Goal: Task Accomplishment & Management: Manage account settings

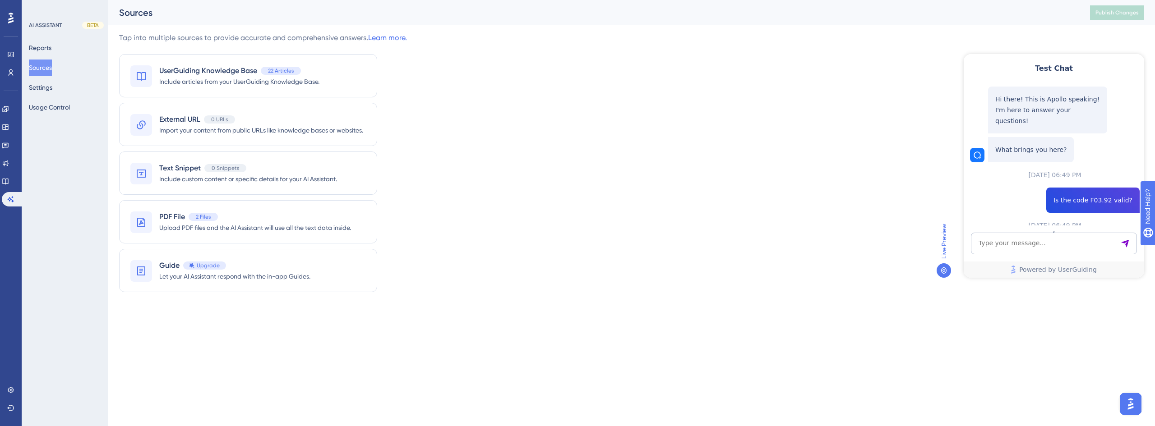
scroll to position [125, 0]
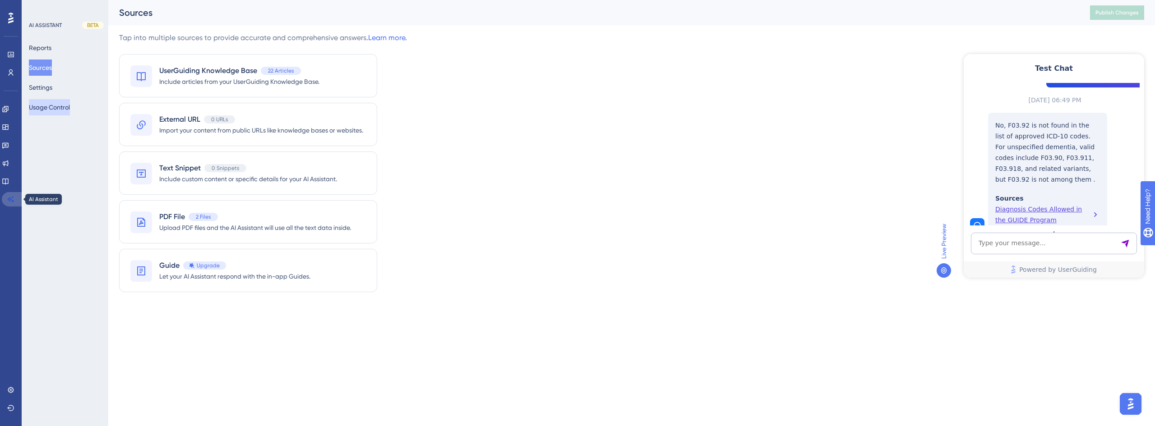
drag, startPoint x: 12, startPoint y: 201, endPoint x: 51, endPoint y: 106, distance: 102.6
click at [12, 201] on icon at bounding box center [11, 199] width 6 height 6
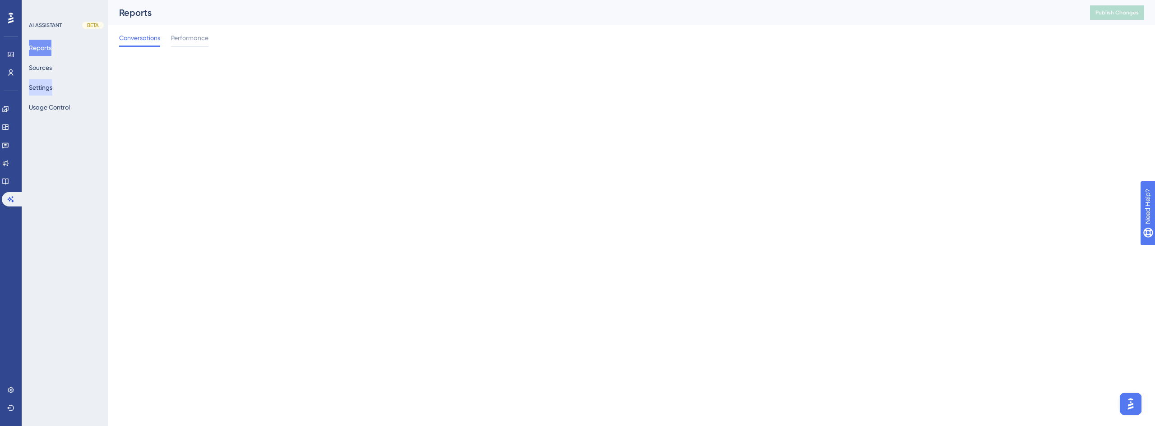
click at [52, 83] on button "Settings" at bounding box center [40, 87] width 23 height 16
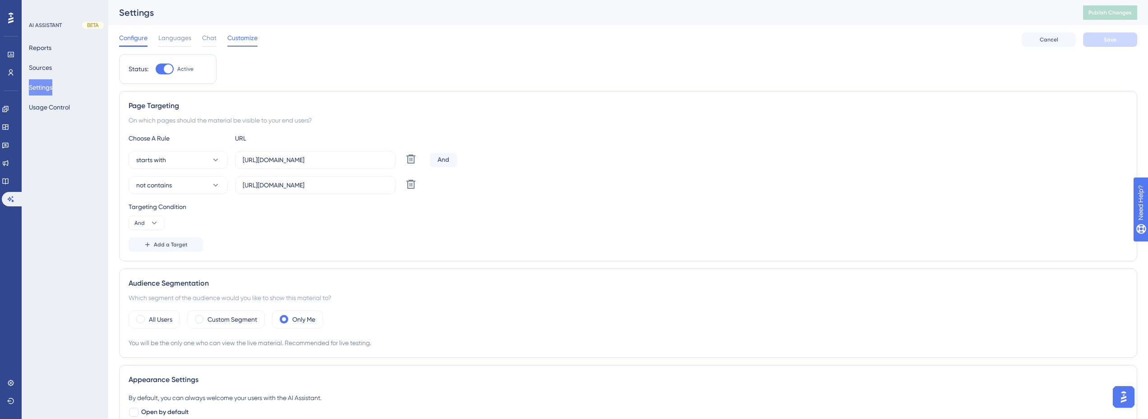
click at [241, 41] on span "Customize" at bounding box center [242, 37] width 30 height 11
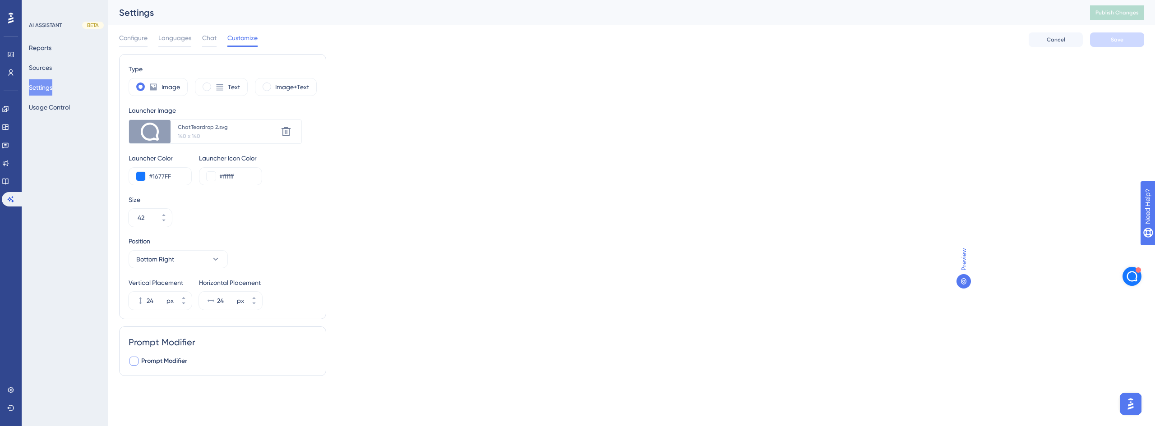
click at [172, 364] on span "Prompt Modifier" at bounding box center [164, 361] width 46 height 11
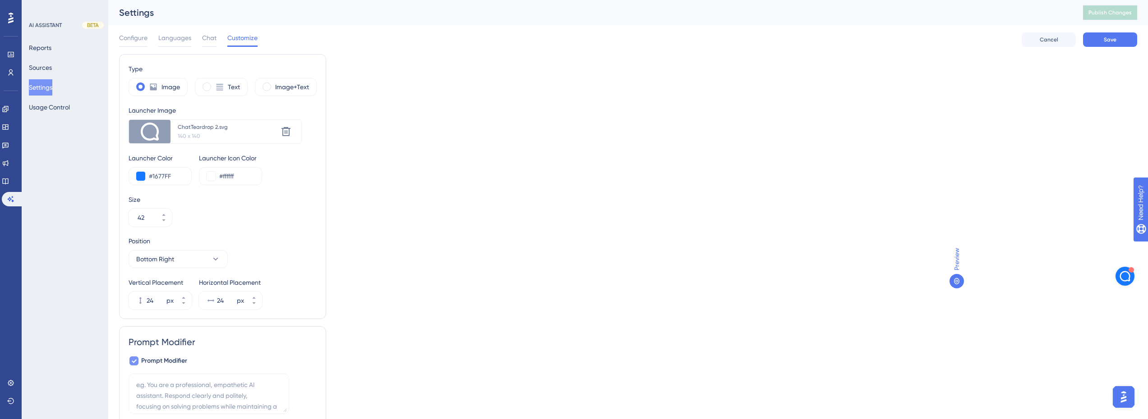
click at [172, 364] on span "Prompt Modifier" at bounding box center [164, 361] width 46 height 11
checkbox input "false"
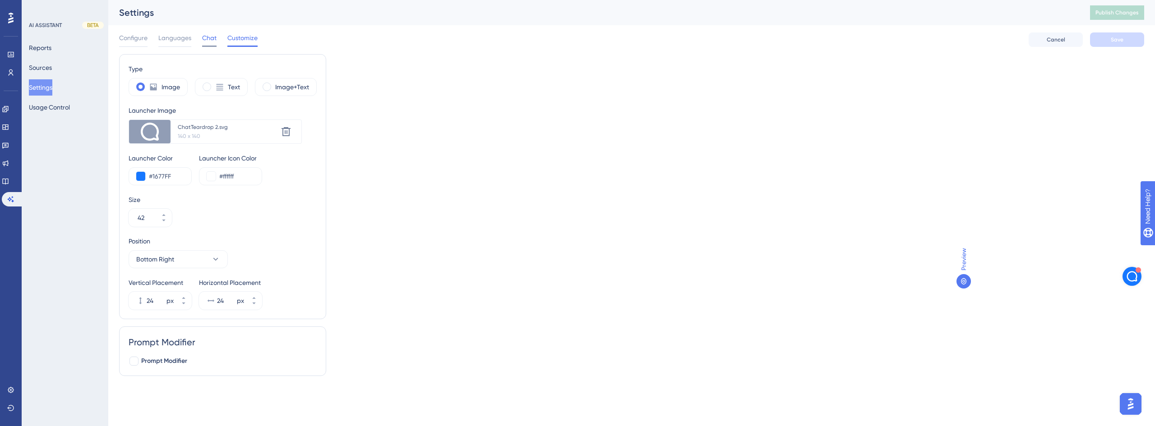
click at [207, 43] on div "Chat" at bounding box center [209, 39] width 14 height 14
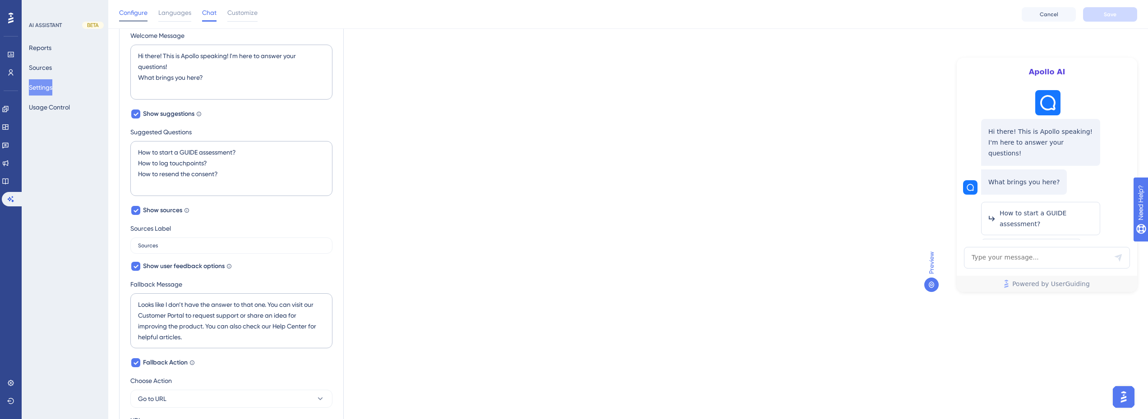
scroll to position [168, 0]
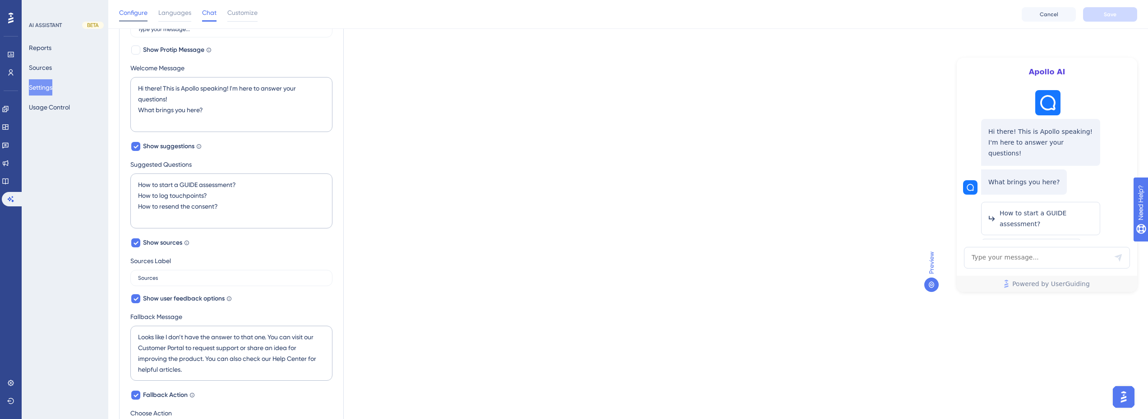
click at [126, 12] on span "Configure" at bounding box center [133, 12] width 28 height 11
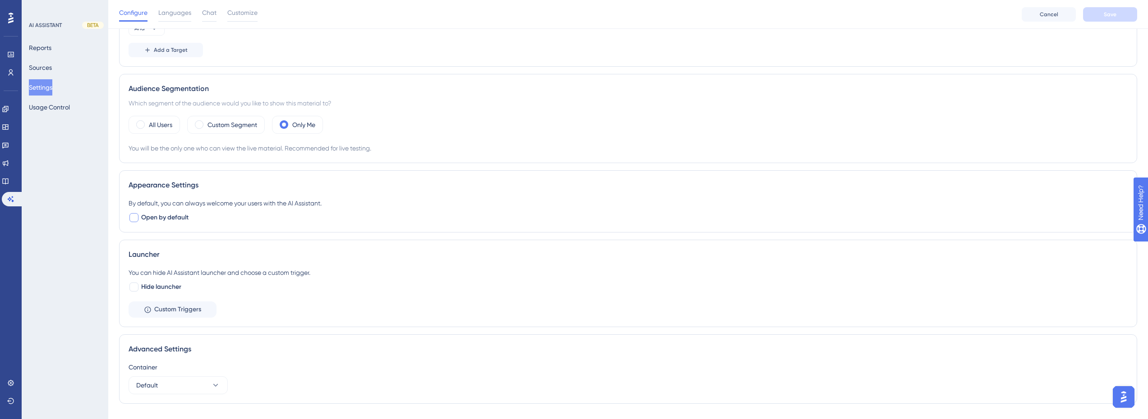
scroll to position [219, 0]
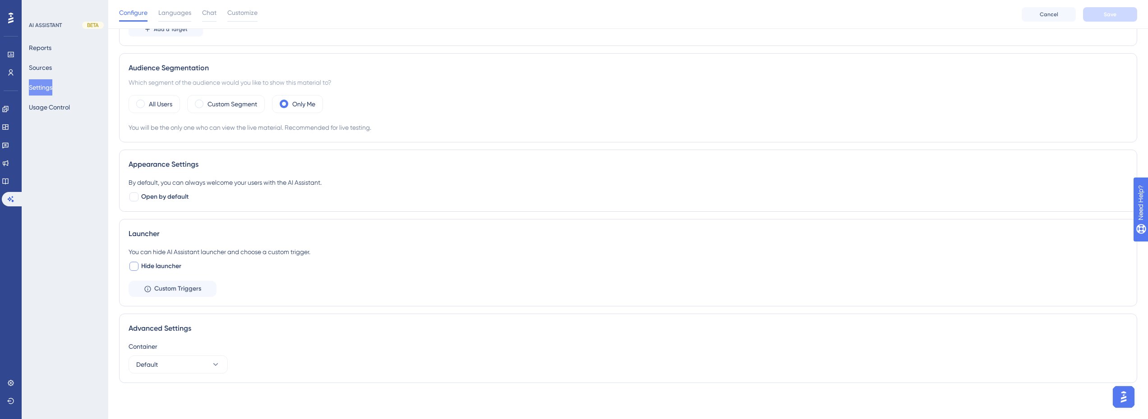
click at [166, 267] on span "Hide launcher" at bounding box center [161, 266] width 40 height 11
click at [180, 290] on span "Custom Triggers" at bounding box center [177, 289] width 47 height 11
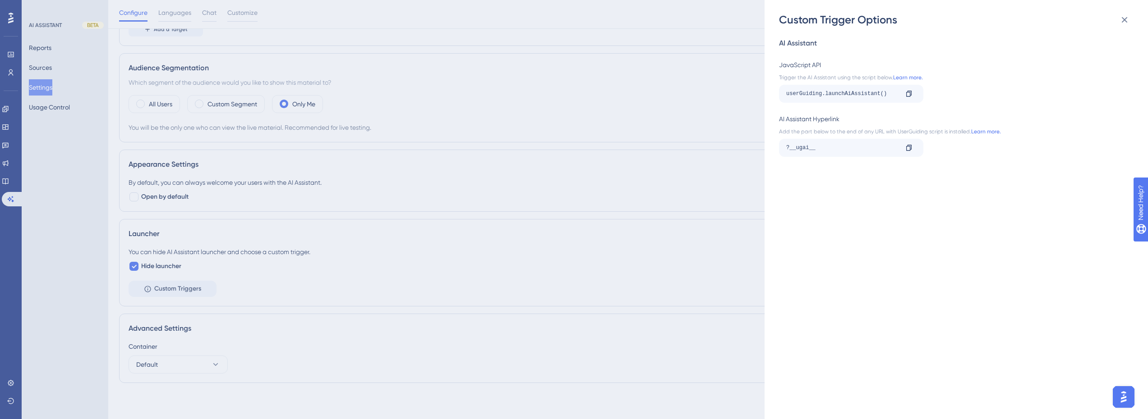
click at [138, 264] on div "Custom Trigger Options AI Assistant JavaScript API Trigger the AI Assistant usi…" at bounding box center [574, 209] width 1148 height 419
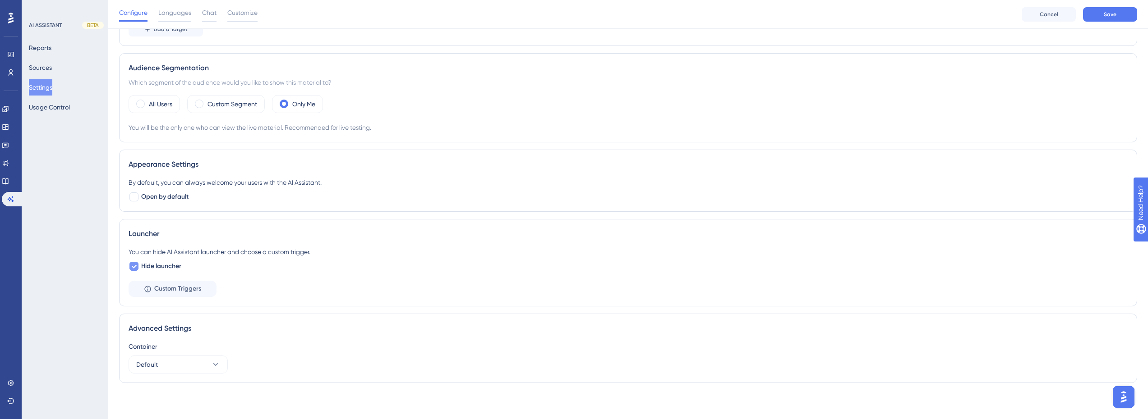
click at [135, 267] on icon at bounding box center [134, 267] width 5 height 4
checkbox input "false"
click at [77, 212] on div "AI ASSISTANT BETA Reports Sources Settings Usage Control" at bounding box center [65, 209] width 87 height 419
click at [57, 106] on button "Usage Control" at bounding box center [49, 107] width 41 height 16
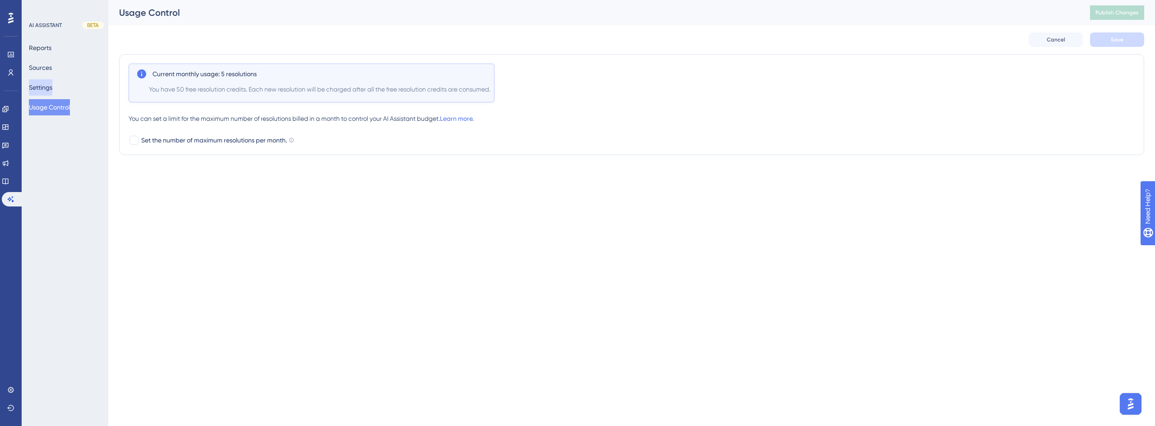
click at [37, 84] on button "Settings" at bounding box center [40, 87] width 23 height 16
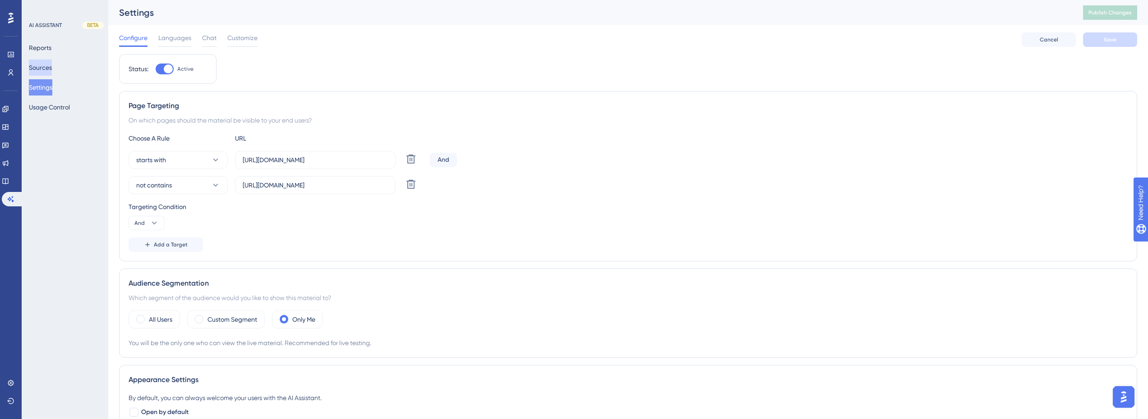
click at [45, 67] on button "Sources" at bounding box center [40, 68] width 23 height 16
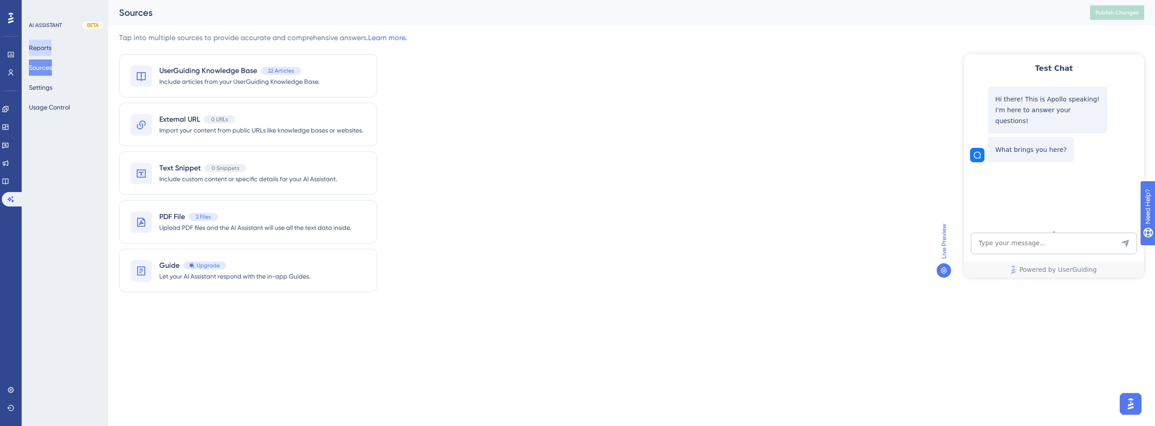
click at [51, 51] on button "Reports" at bounding box center [40, 48] width 23 height 16
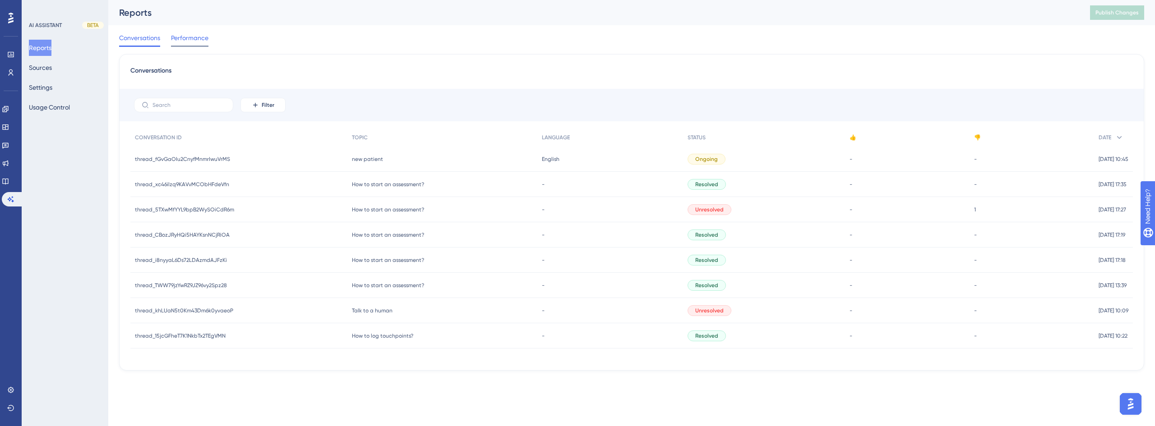
click at [194, 46] on div at bounding box center [189, 46] width 37 height 1
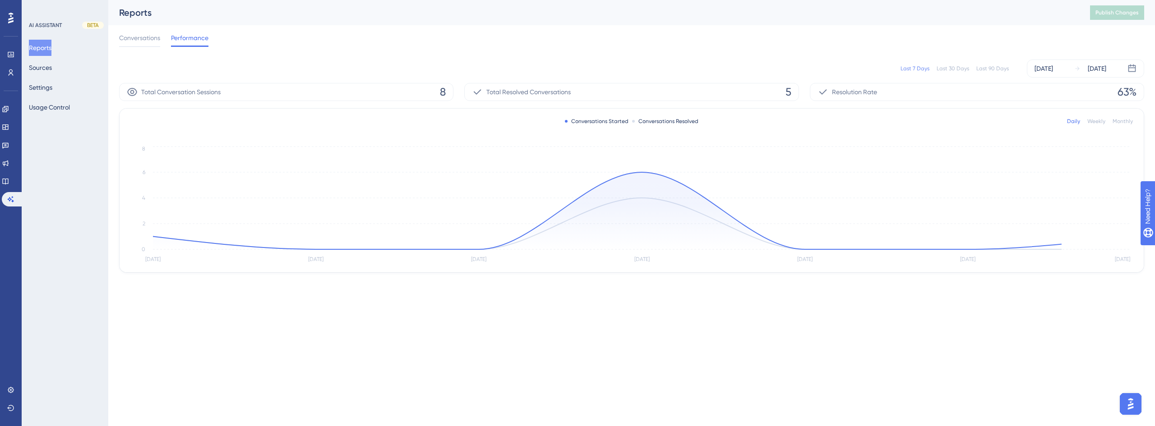
click at [170, 45] on div "Conversations Performance" at bounding box center [163, 39] width 89 height 14
click at [51, 67] on button "Sources" at bounding box center [40, 68] width 23 height 16
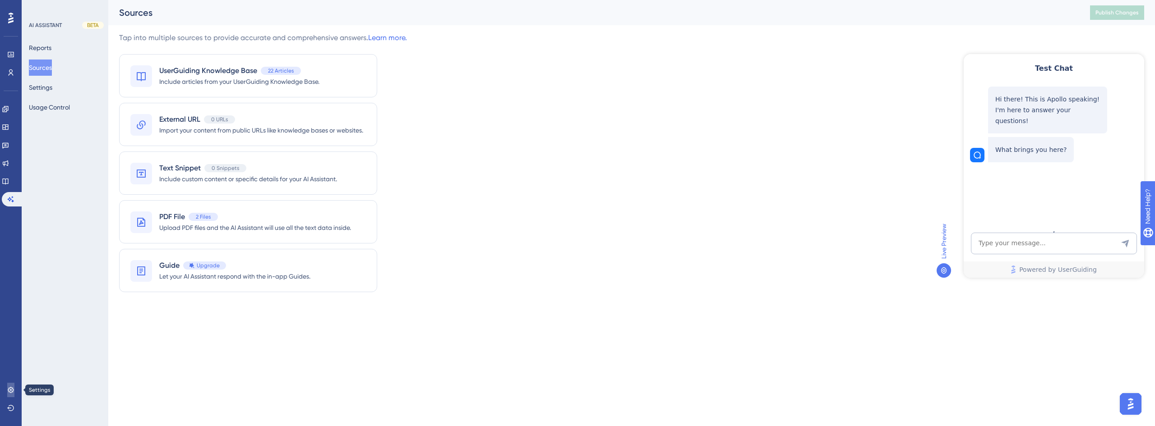
click at [12, 385] on link at bounding box center [10, 390] width 7 height 14
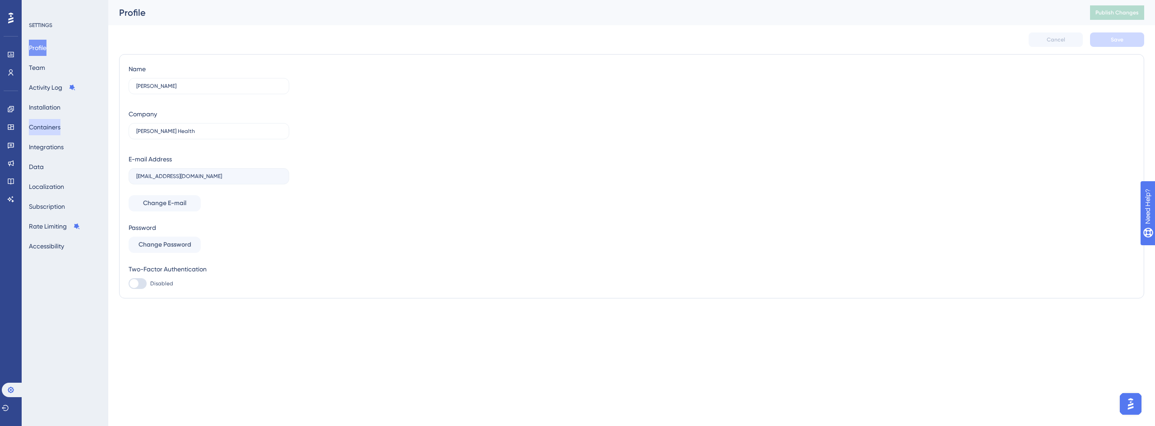
click at [60, 130] on button "Containers" at bounding box center [45, 127] width 32 height 16
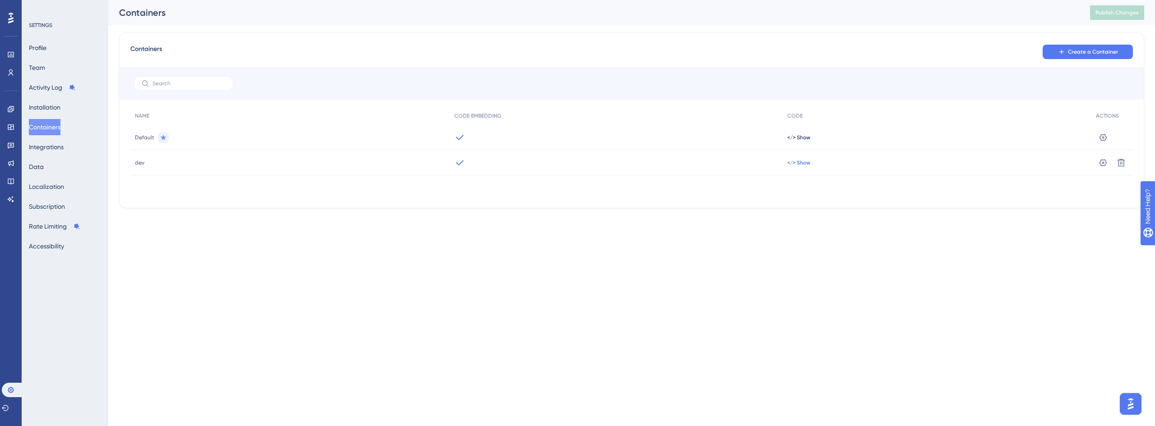
click at [803, 141] on span "</> Show" at bounding box center [798, 137] width 23 height 7
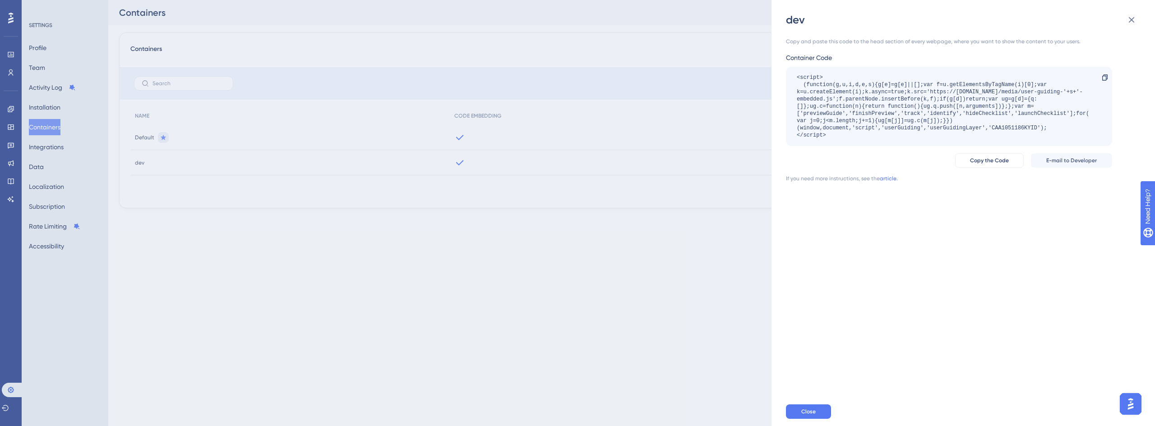
click at [739, 242] on div "dev Copy and paste this code to the head section of every webpage, where you wa…" at bounding box center [577, 213] width 1155 height 426
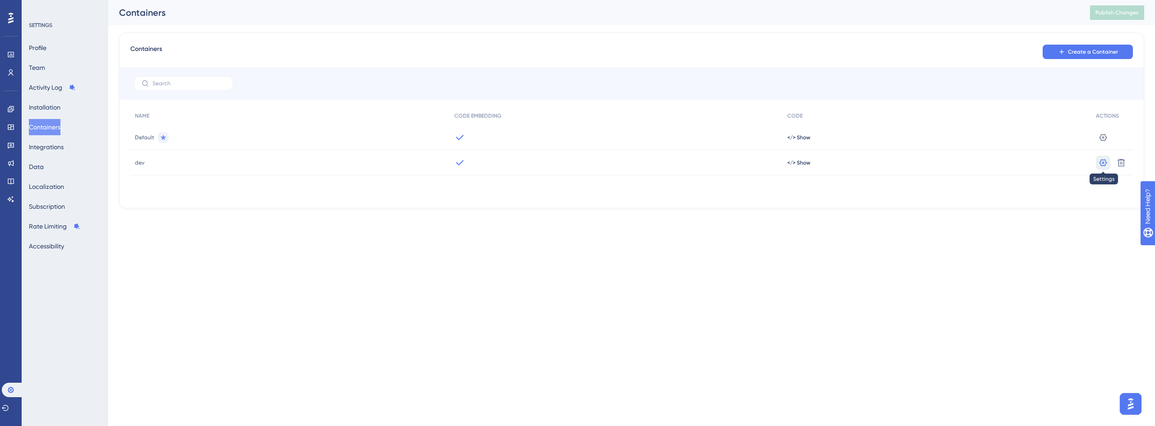
click at [1099, 142] on icon at bounding box center [1102, 137] width 9 height 9
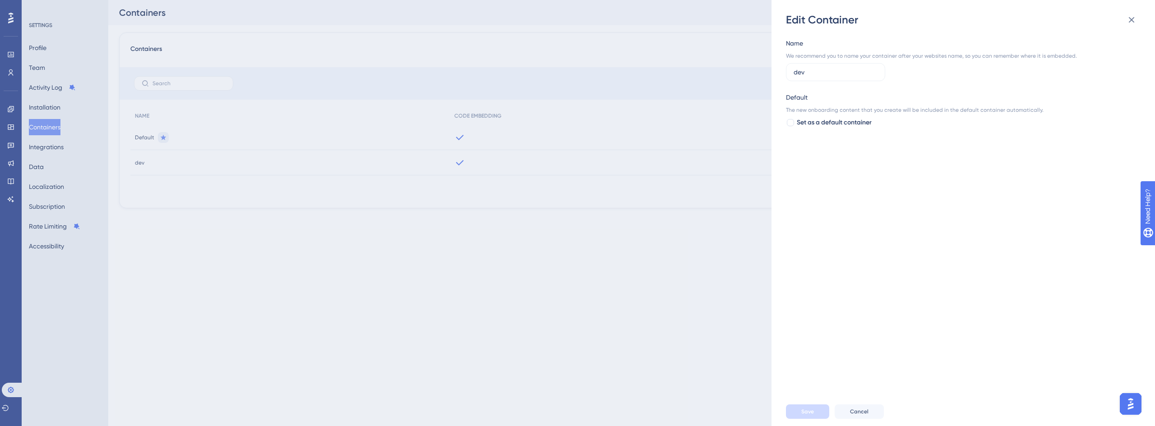
click at [741, 219] on div "Edit Container Name We recommend you to name your container after your websites…" at bounding box center [577, 213] width 1155 height 426
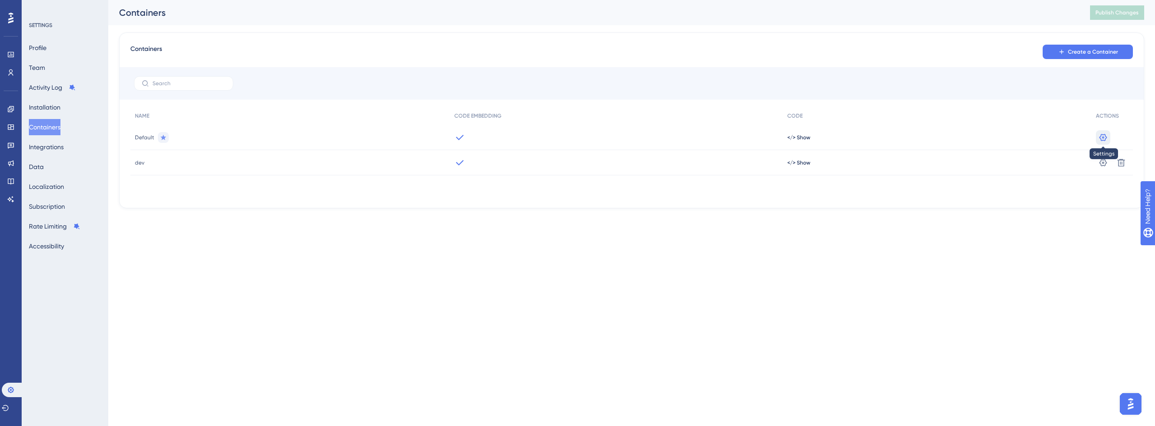
click at [1099, 134] on icon at bounding box center [1102, 137] width 9 height 9
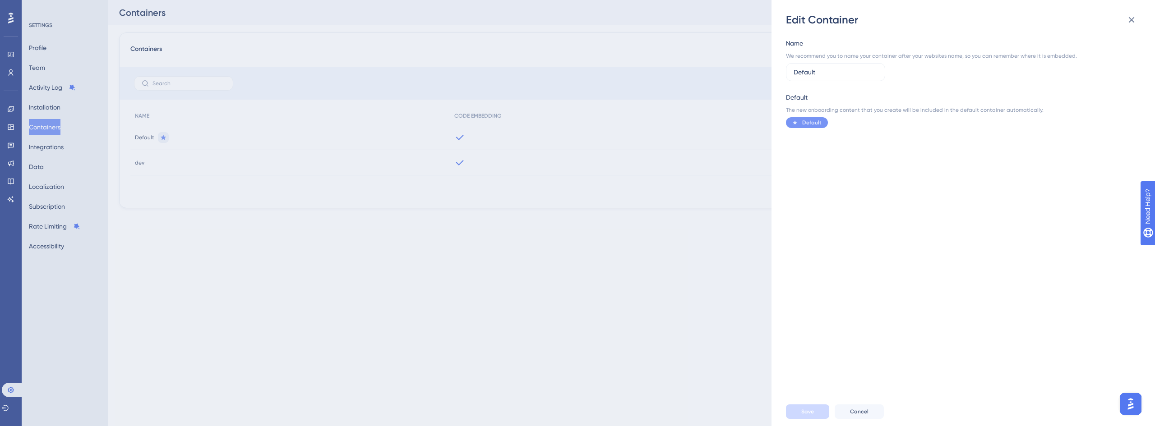
click at [696, 236] on div "Edit Container Name We recommend you to name your container after your websites…" at bounding box center [577, 213] width 1155 height 426
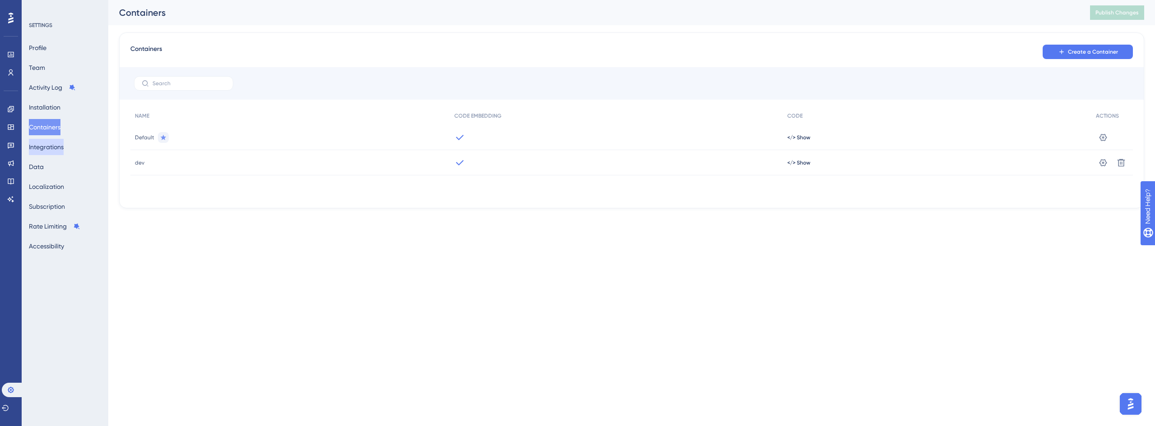
click at [63, 148] on button "Integrations" at bounding box center [46, 147] width 35 height 16
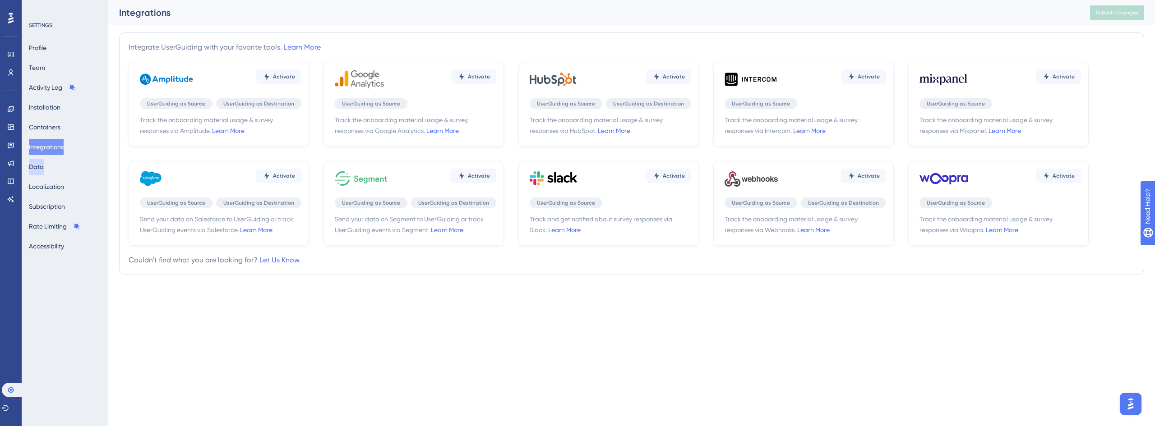
click at [44, 166] on button "Data" at bounding box center [36, 167] width 15 height 16
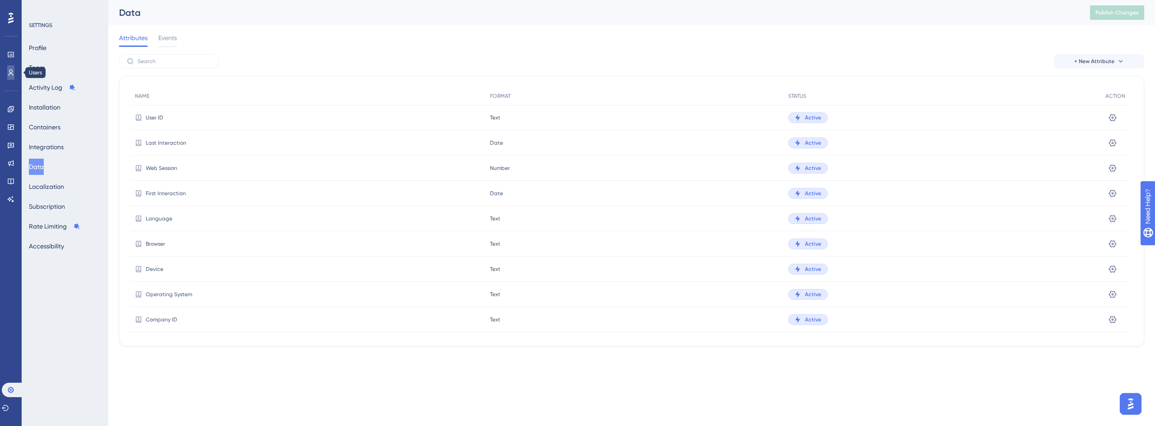
click at [9, 72] on icon at bounding box center [11, 72] width 5 height 6
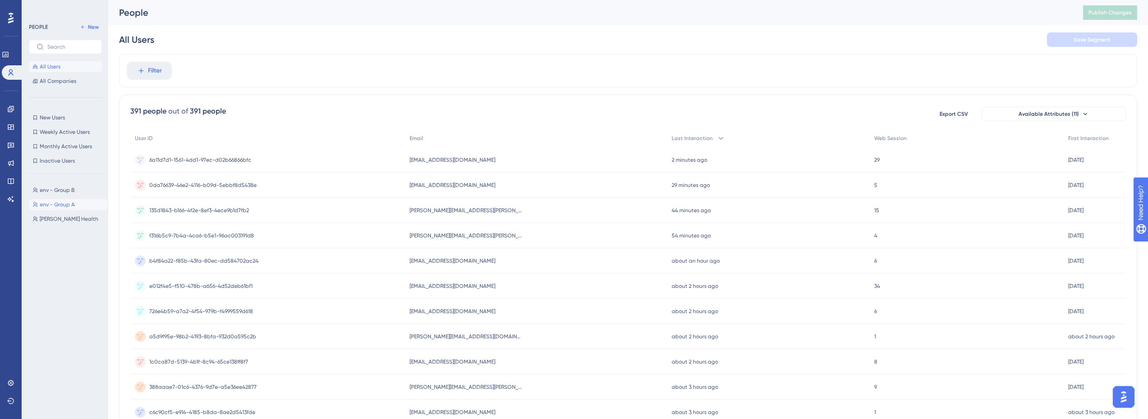
click at [84, 206] on button "env - Group A env - Group A" at bounding box center [68, 204] width 78 height 11
click at [66, 192] on span "env - Group B" at bounding box center [57, 190] width 35 height 7
click at [67, 205] on span "env - Group A" at bounding box center [57, 204] width 35 height 7
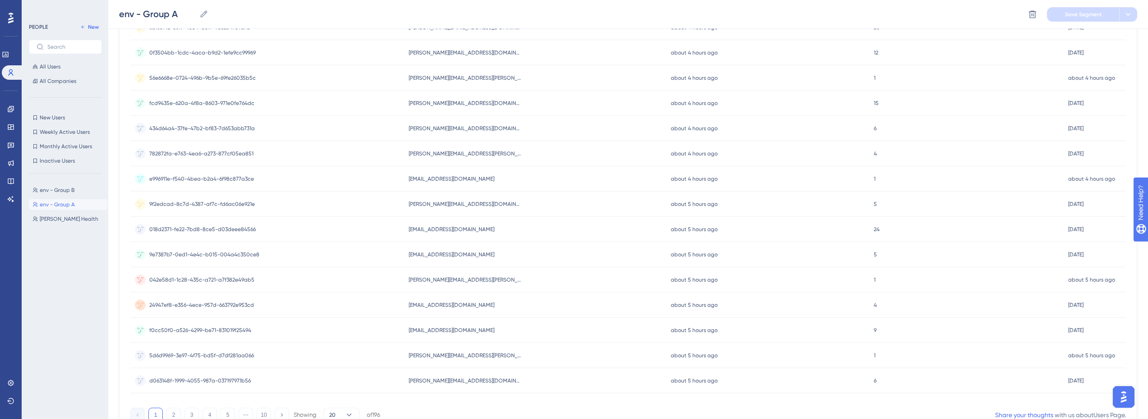
scroll to position [306, 0]
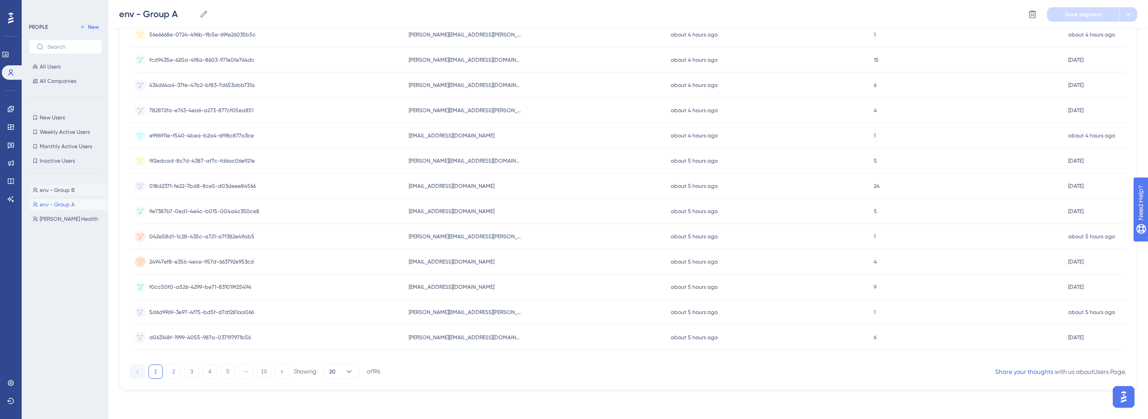
click at [53, 189] on span "env - Group B" at bounding box center [57, 190] width 35 height 7
click at [63, 219] on span "[PERSON_NAME] Health" at bounding box center [69, 219] width 59 height 7
type input "[PERSON_NAME] Health"
click at [62, 65] on button "All Users" at bounding box center [65, 66] width 73 height 11
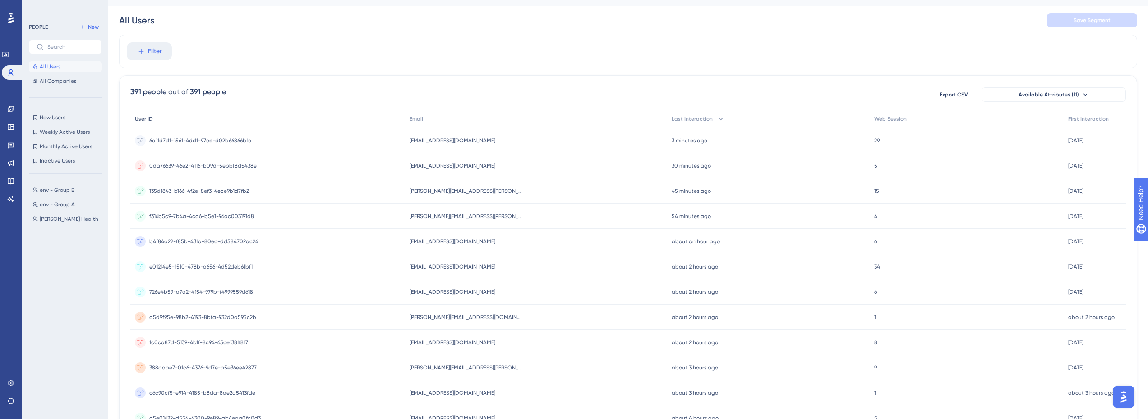
scroll to position [0, 0]
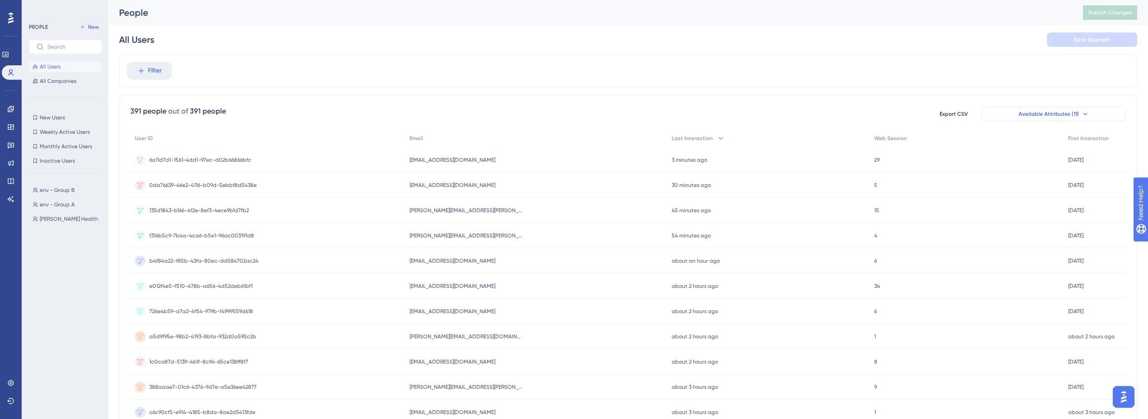
click at [1082, 115] on icon at bounding box center [1085, 114] width 7 height 7
click at [1060, 117] on span "Available Attributes (11)" at bounding box center [1049, 114] width 60 height 7
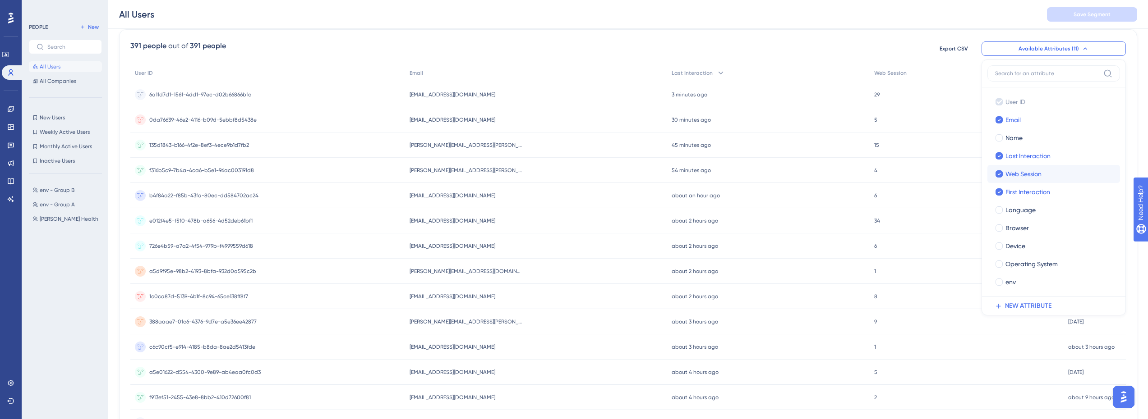
scroll to position [88, 0]
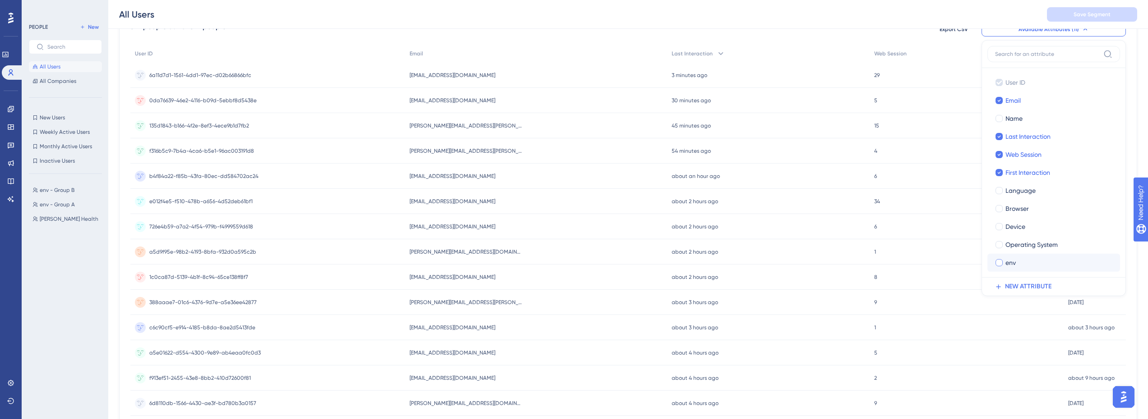
click at [1000, 264] on div at bounding box center [999, 262] width 7 height 7
checkbox input "true"
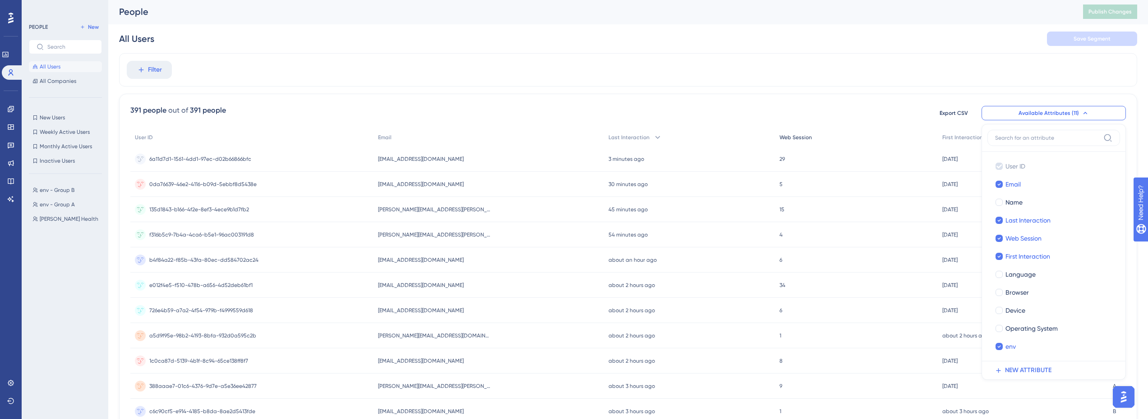
scroll to position [0, 0]
click at [779, 109] on div "391 people out of 391 people Export CSV Available Attributes (11) User ID User …" at bounding box center [628, 114] width 996 height 16
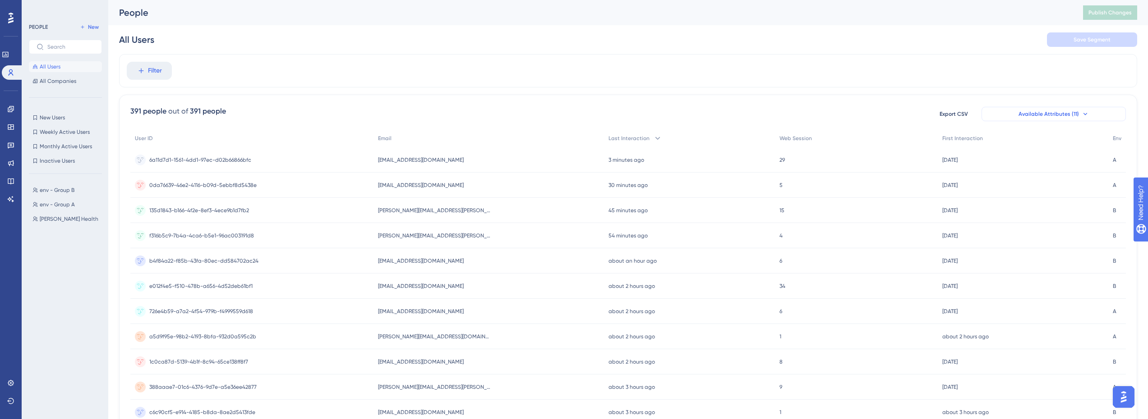
click at [1072, 111] on span "Available Attributes (11)" at bounding box center [1049, 114] width 60 height 7
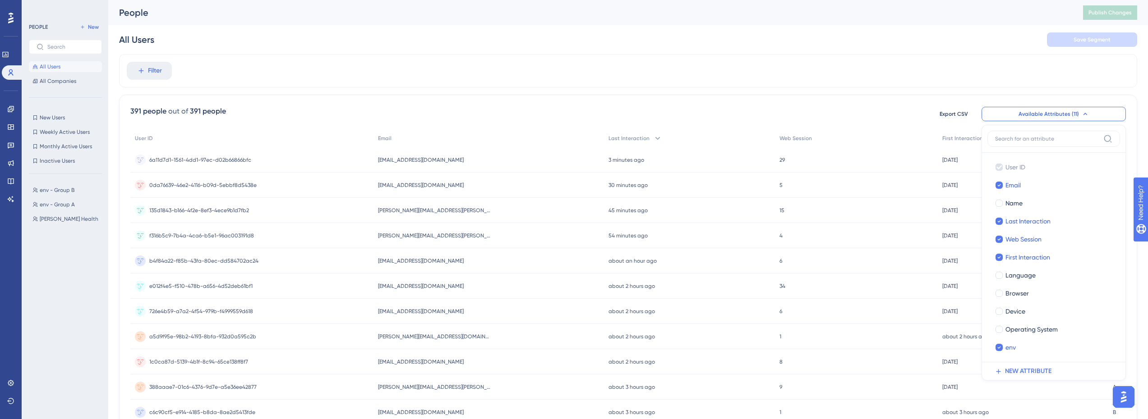
scroll to position [43, 0]
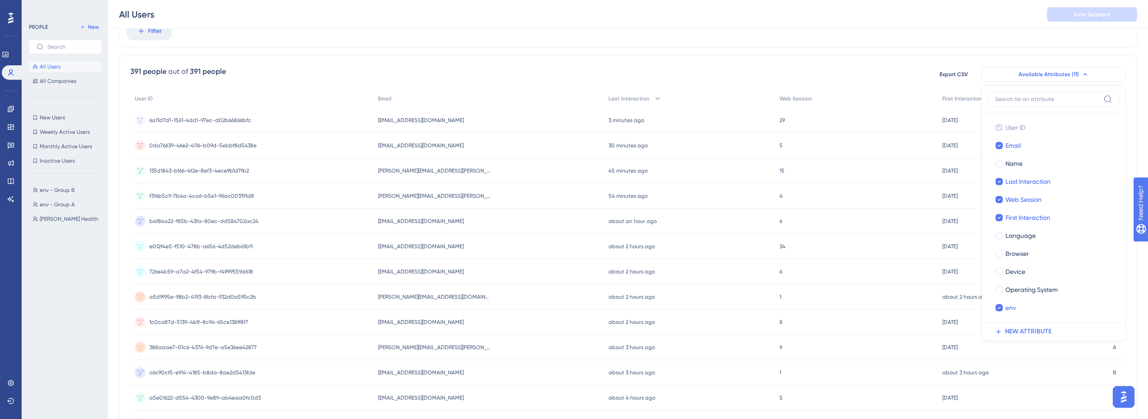
click at [1059, 70] on button "Available Attributes (11)" at bounding box center [1054, 74] width 144 height 14
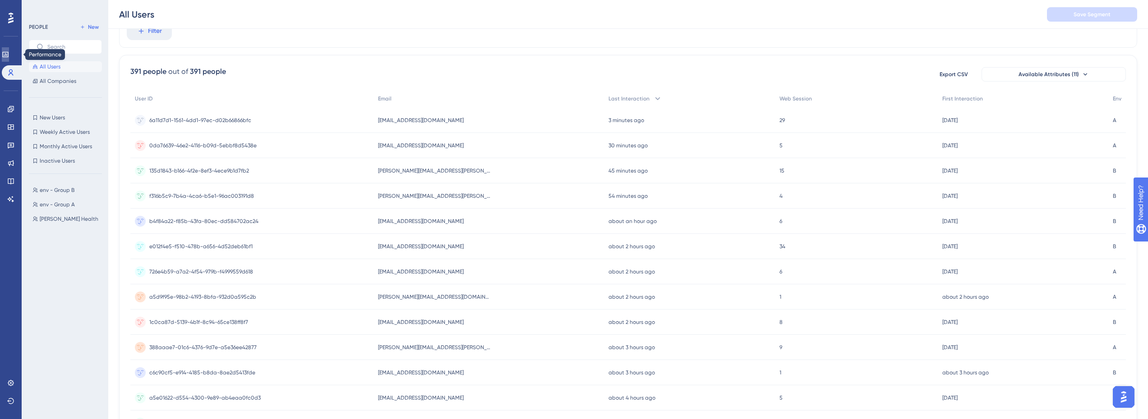
click at [9, 56] on icon at bounding box center [5, 54] width 7 height 7
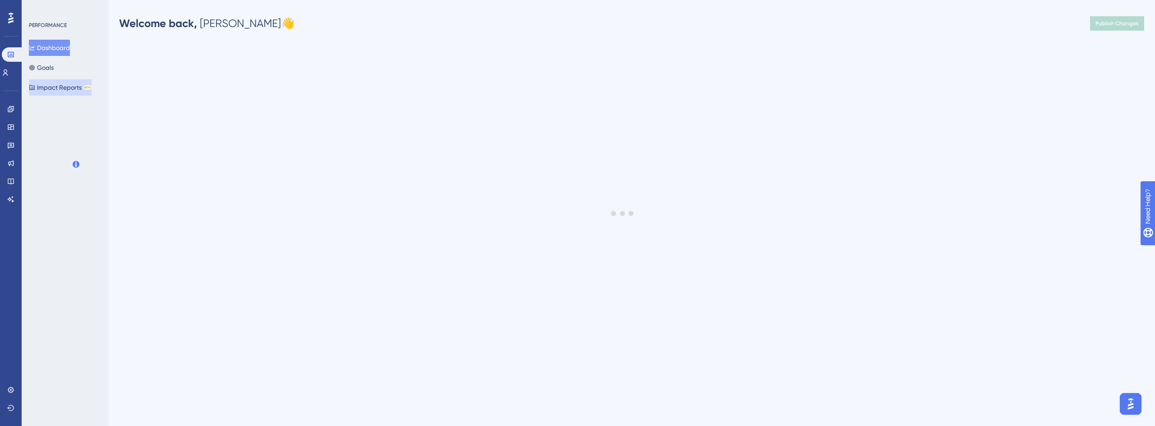
click at [81, 87] on button "Impact Reports BETA" at bounding box center [60, 87] width 63 height 16
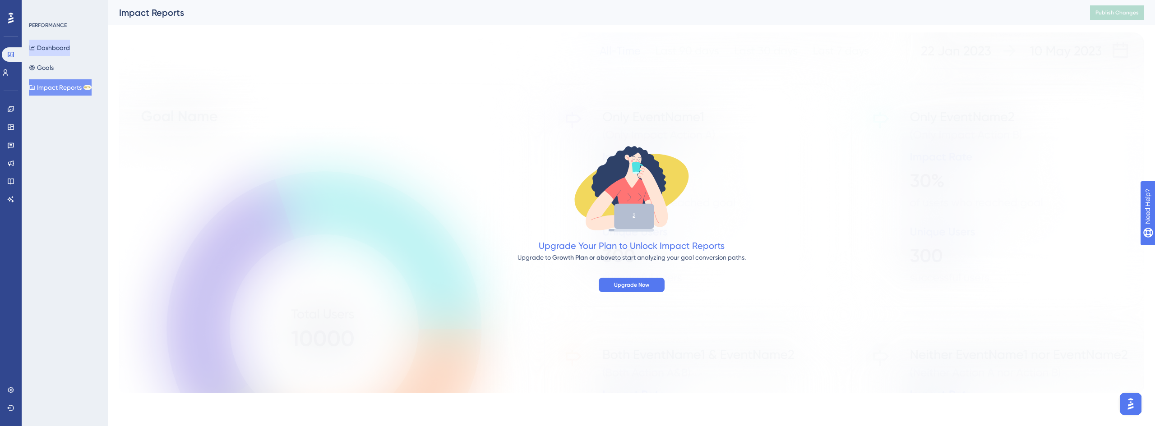
click at [70, 47] on button "Dashboard" at bounding box center [49, 48] width 41 height 16
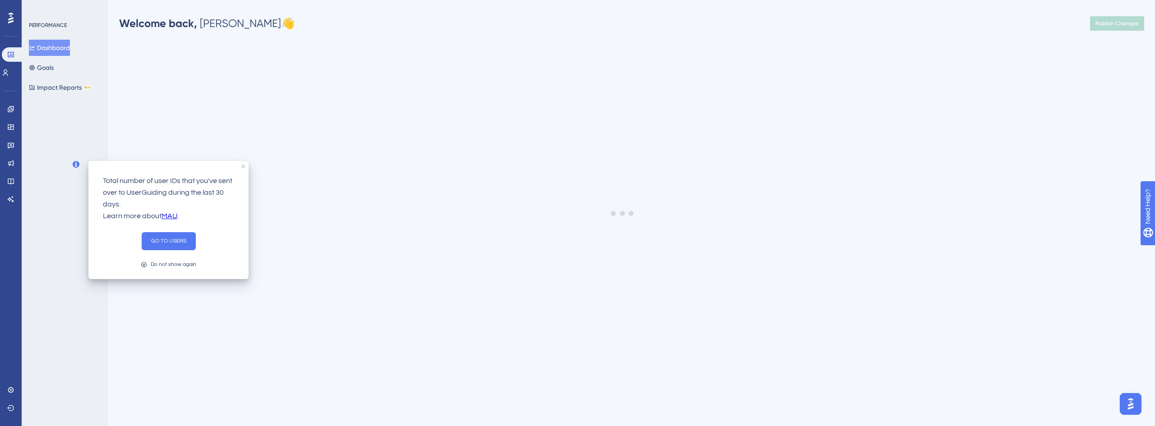
click at [75, 162] on icon at bounding box center [76, 164] width 7 height 7
click at [241, 165] on icon "close tooltip" at bounding box center [243, 167] width 4 height 4
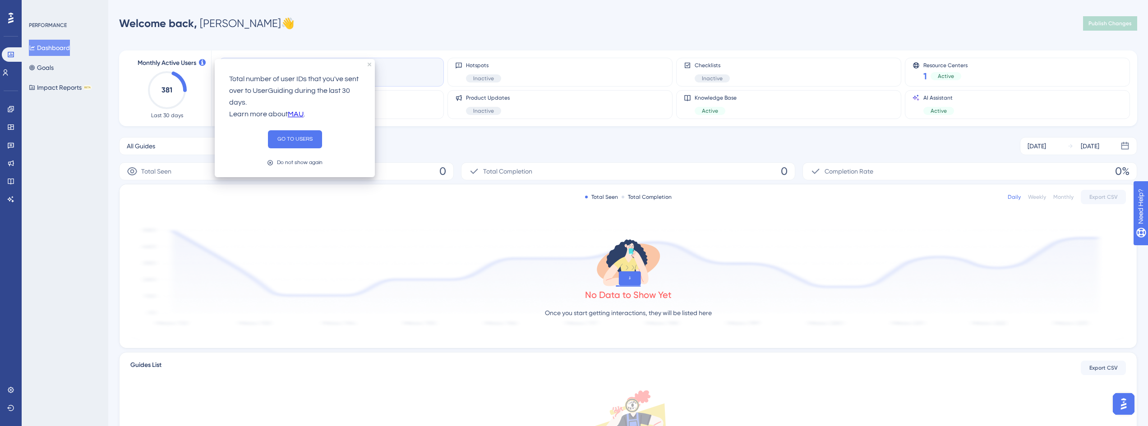
click at [370, 62] on div "Total number of user IDs that you've sent over to UserGuiding during the last 3…" at bounding box center [295, 118] width 160 height 118
click at [369, 65] on icon "close tooltip" at bounding box center [370, 65] width 4 height 4
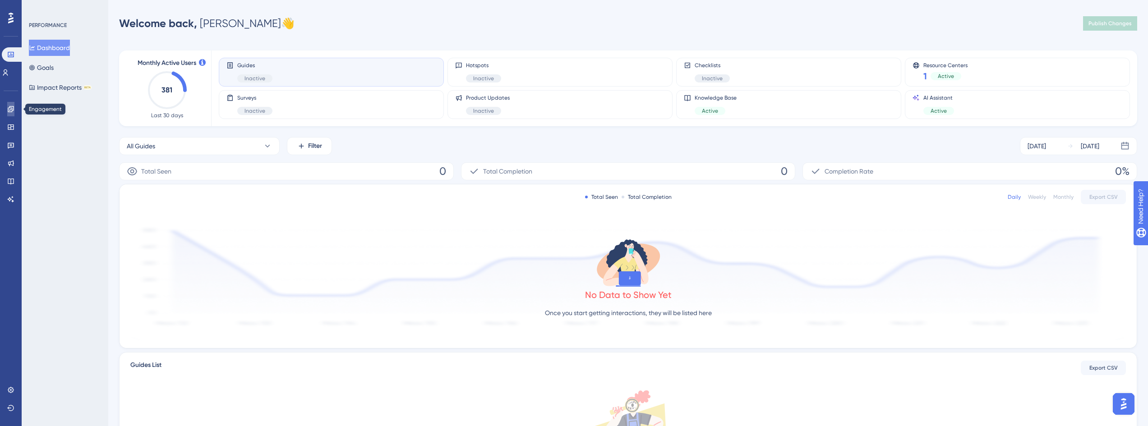
click at [14, 111] on link at bounding box center [10, 109] width 7 height 14
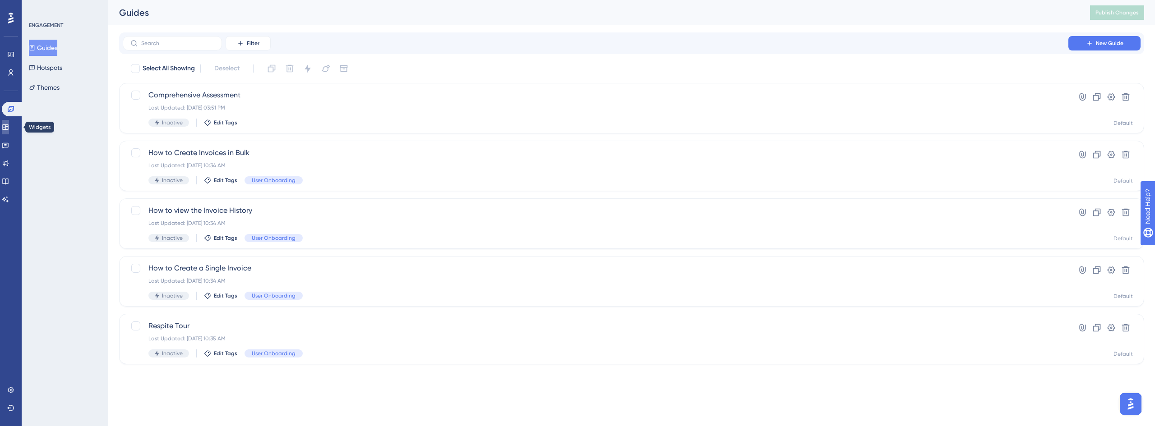
click at [9, 128] on link at bounding box center [5, 127] width 7 height 14
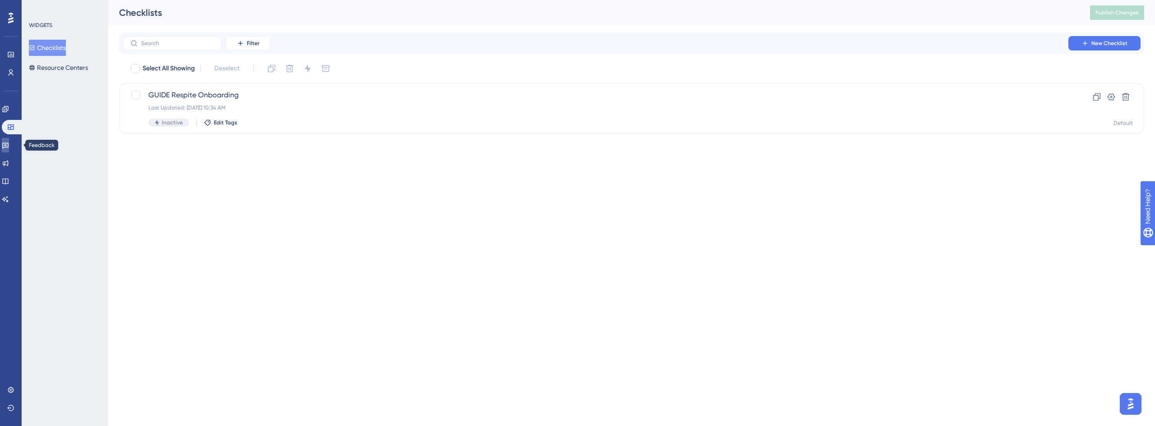
click at [9, 141] on link at bounding box center [5, 145] width 7 height 14
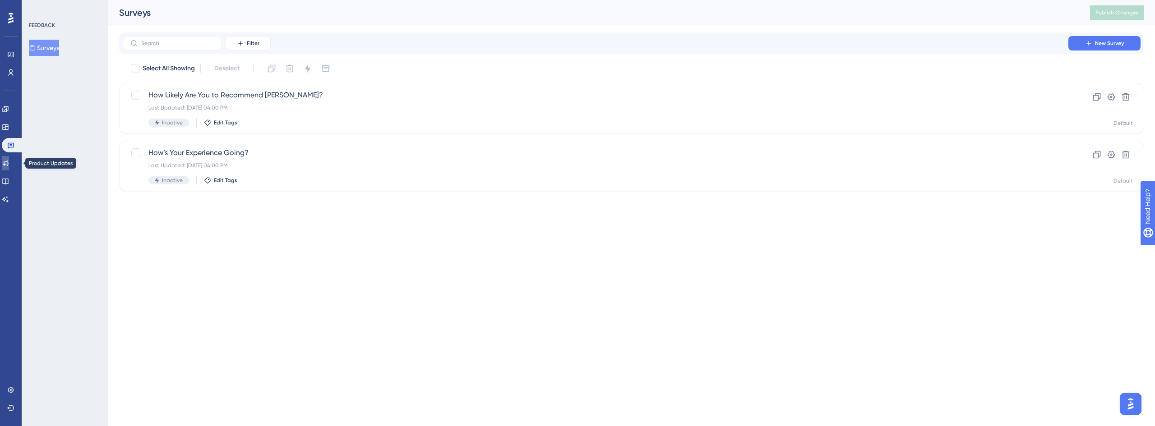
click at [9, 165] on icon at bounding box center [6, 164] width 6 height 6
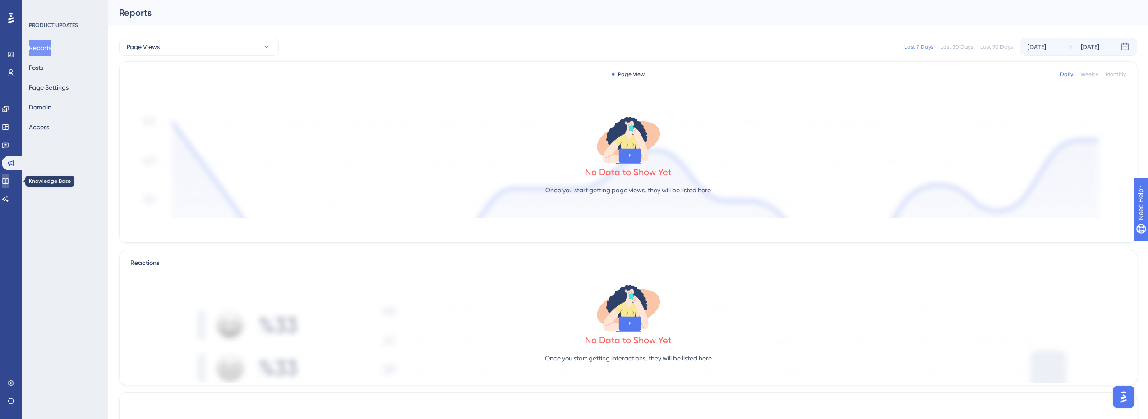
click at [9, 180] on icon at bounding box center [5, 181] width 7 height 7
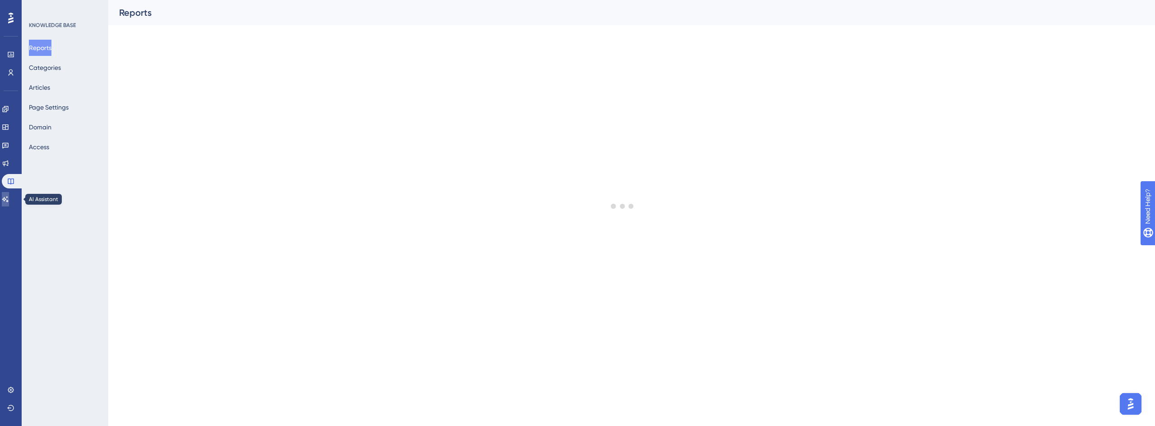
click at [9, 201] on icon at bounding box center [5, 199] width 7 height 7
click at [9, 109] on icon at bounding box center [5, 109] width 7 height 7
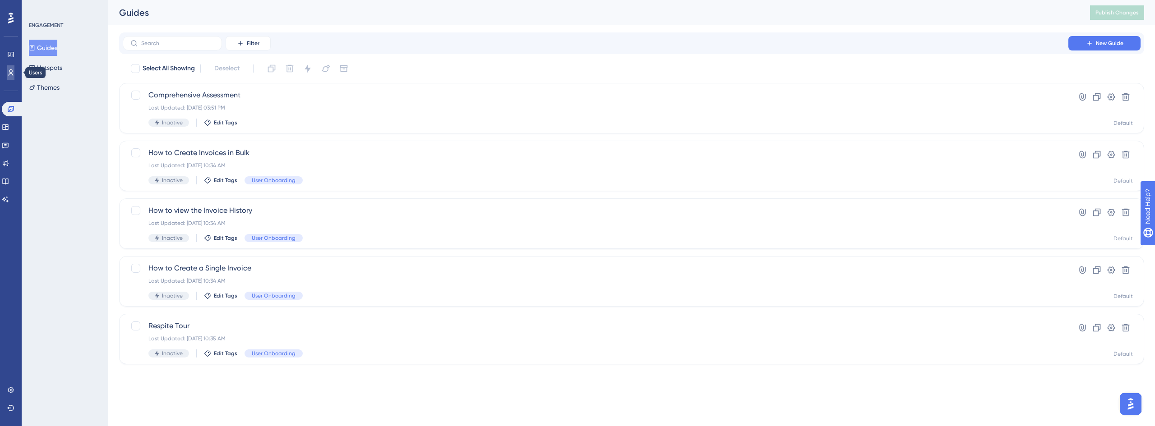
click at [14, 71] on link at bounding box center [10, 72] width 7 height 14
